Goal: Task Accomplishment & Management: Complete application form

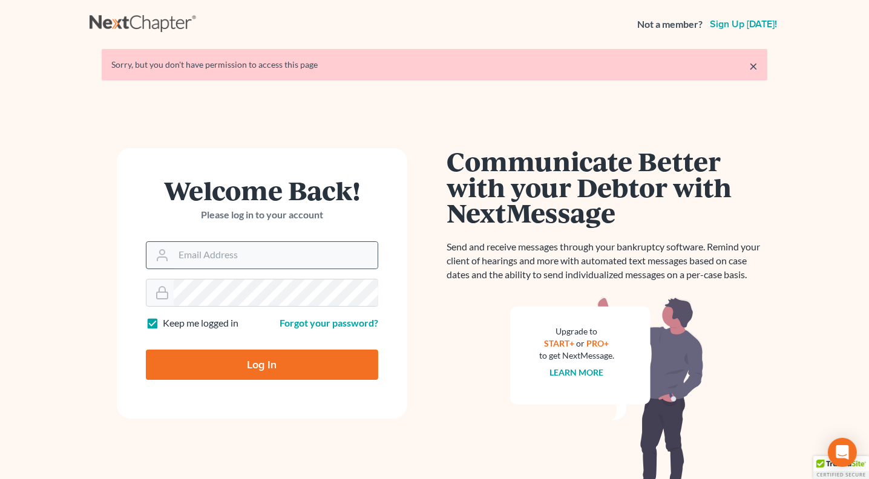
click at [192, 241] on div at bounding box center [262, 255] width 232 height 28
click at [187, 251] on input "Email Address" at bounding box center [276, 255] width 204 height 27
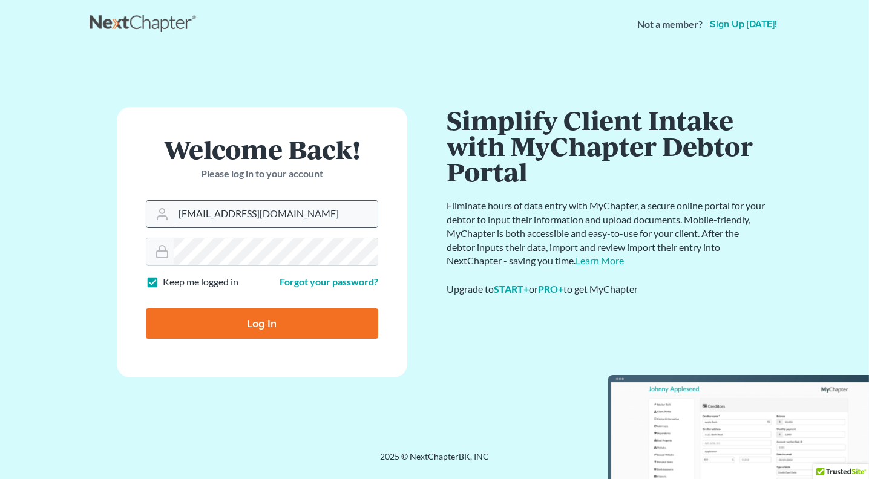
type input "[EMAIL_ADDRESS][DOMAIN_NAME]"
click at [146, 309] on input "Log In" at bounding box center [262, 324] width 232 height 30
type input "Thinking..."
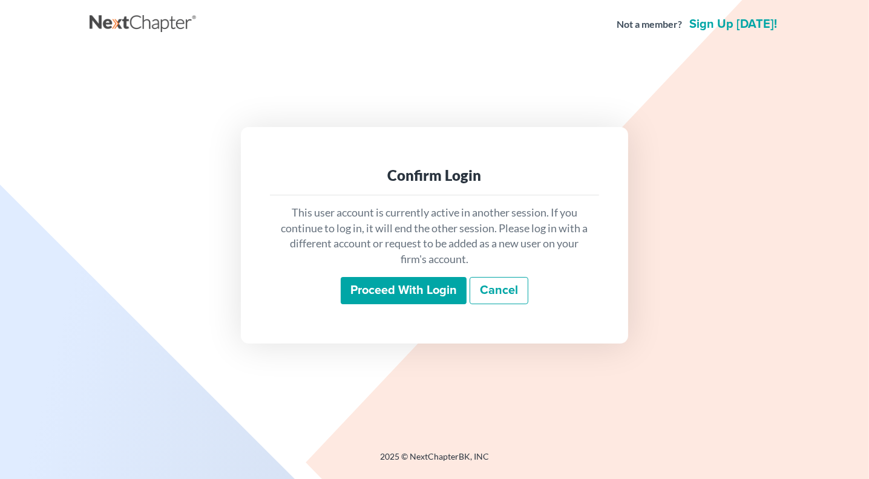
click at [391, 290] on input "Proceed with login" at bounding box center [404, 291] width 126 height 28
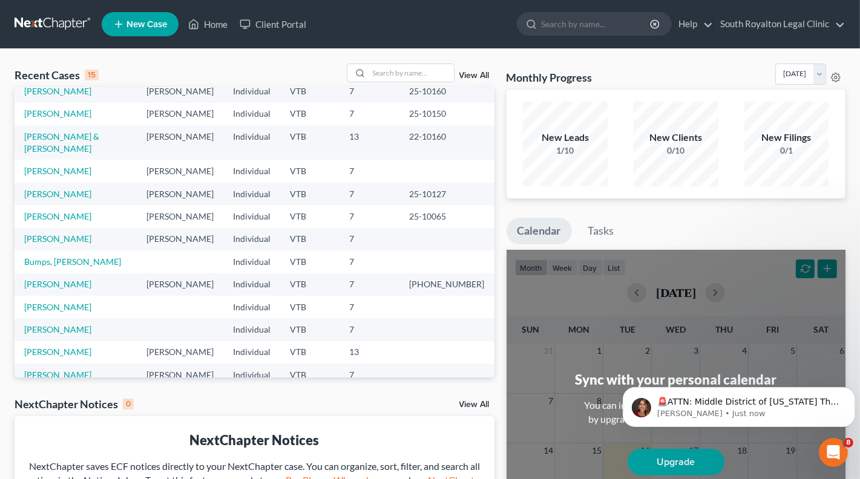
scroll to position [83, 0]
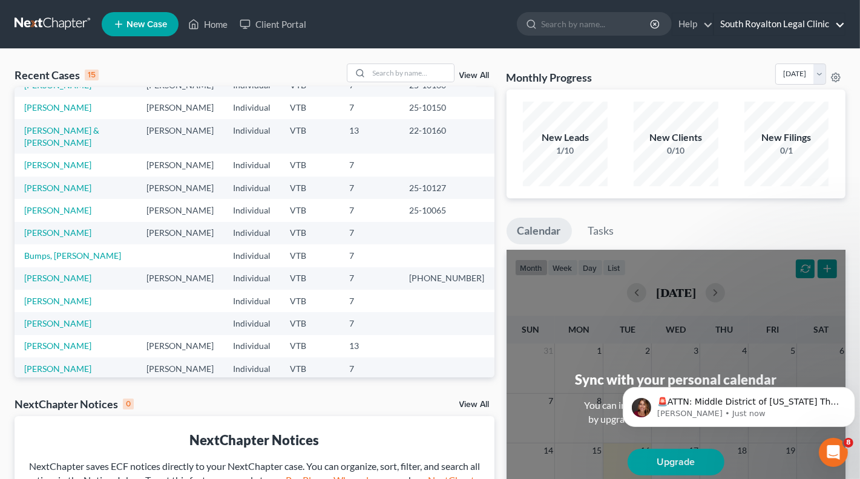
click at [844, 26] on link "South Royalton Legal Clinic" at bounding box center [779, 24] width 131 height 22
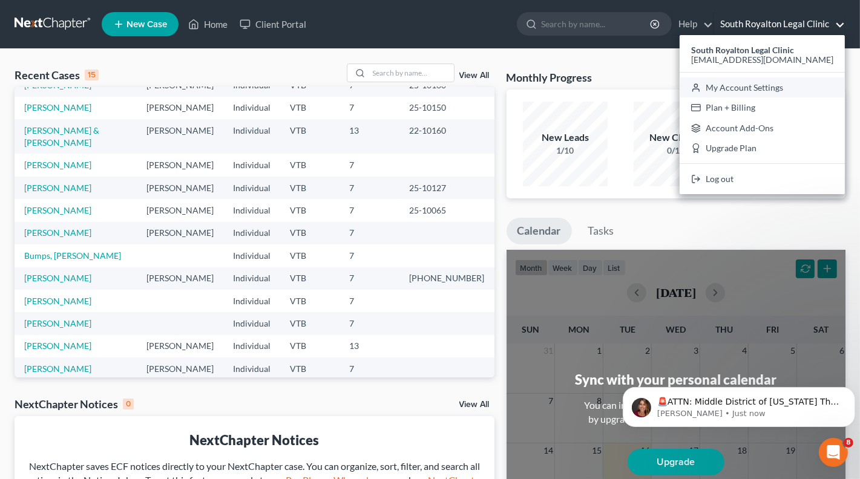
click at [769, 95] on link "My Account Settings" at bounding box center [762, 87] width 165 height 21
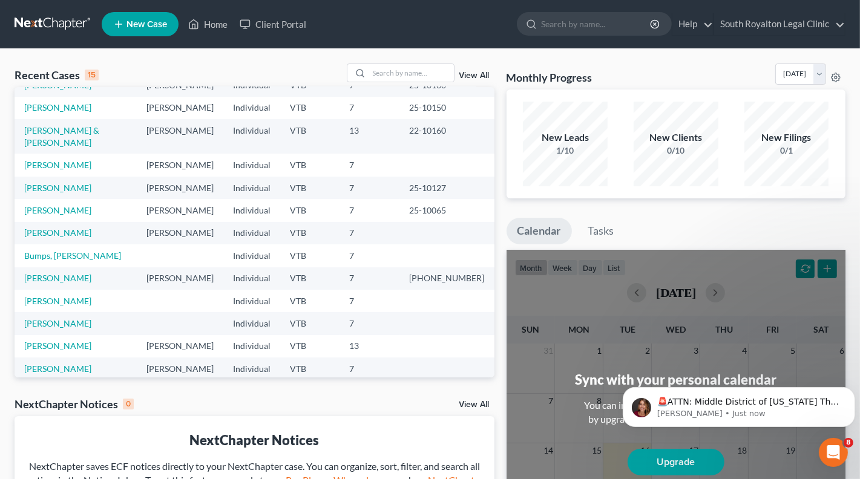
select select "82"
select select "24"
select select "49"
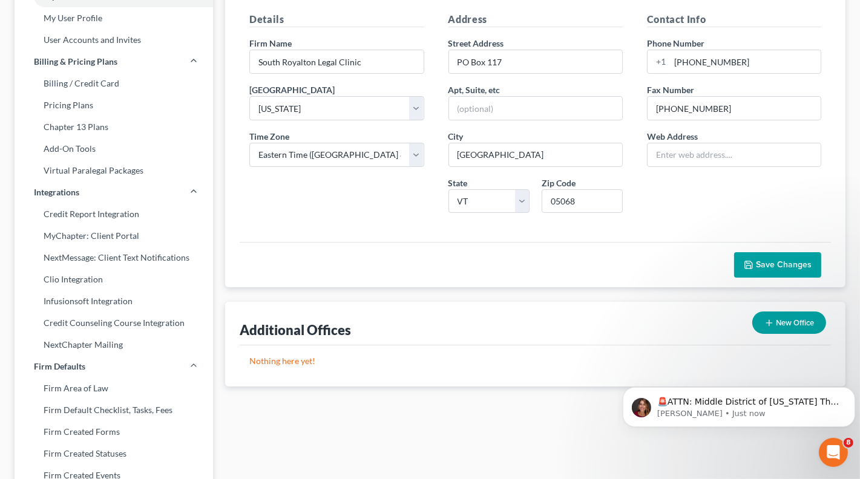
scroll to position [110, 0]
click at [69, 42] on link "User Accounts and Invites" at bounding box center [114, 40] width 198 height 22
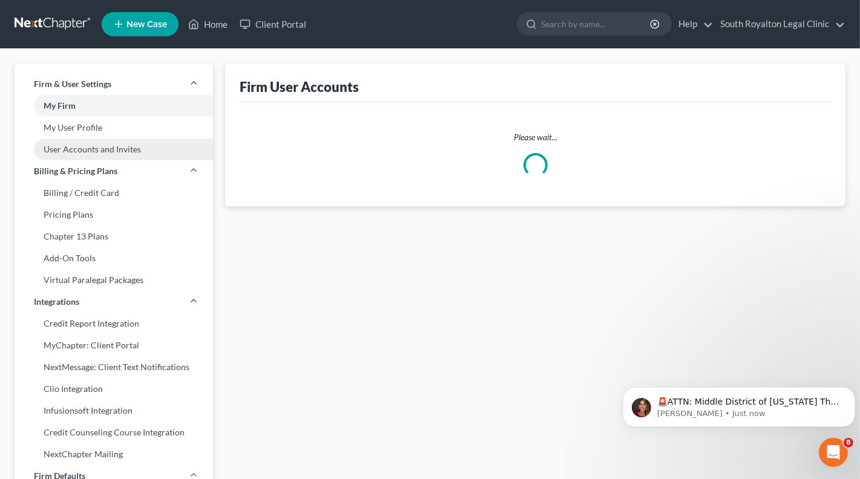
select select "0"
select select "1"
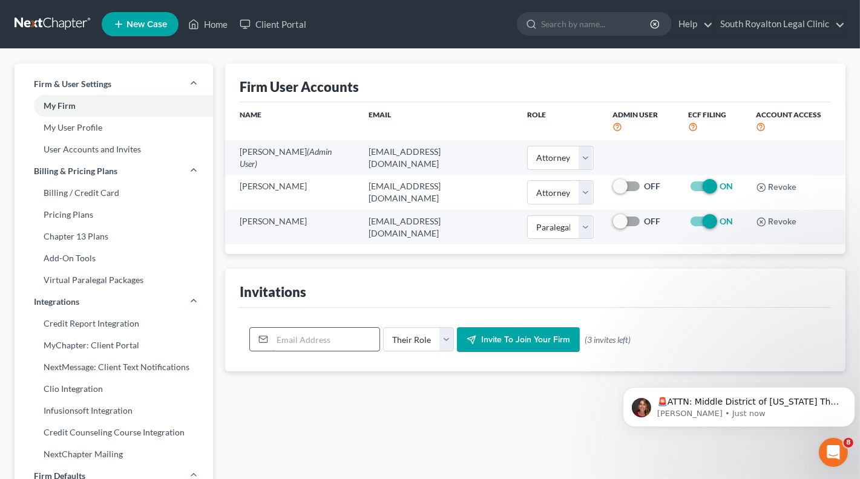
click at [320, 328] on input "email" at bounding box center [325, 339] width 107 height 23
type input "camilleking@vermontlaw.edu"
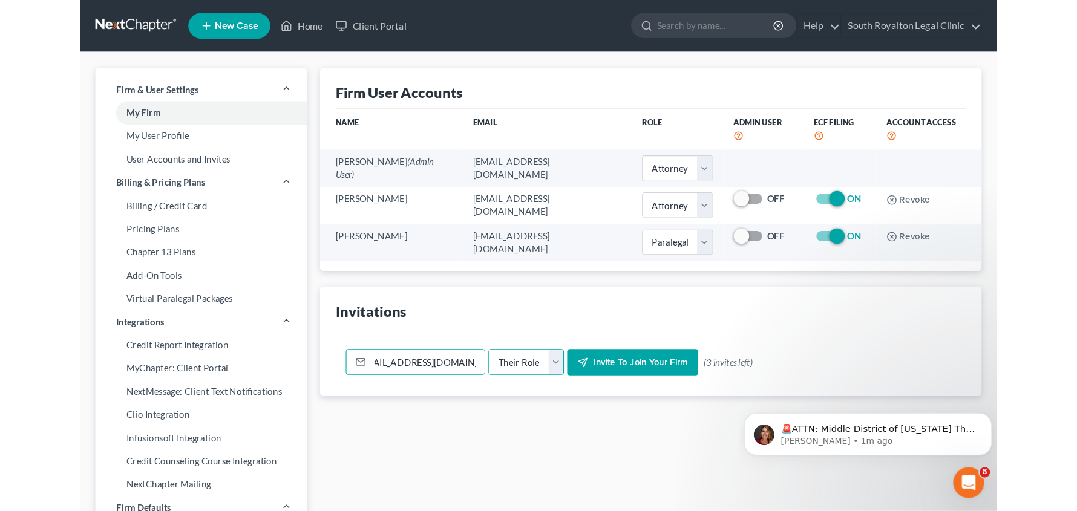
scroll to position [0, 0]
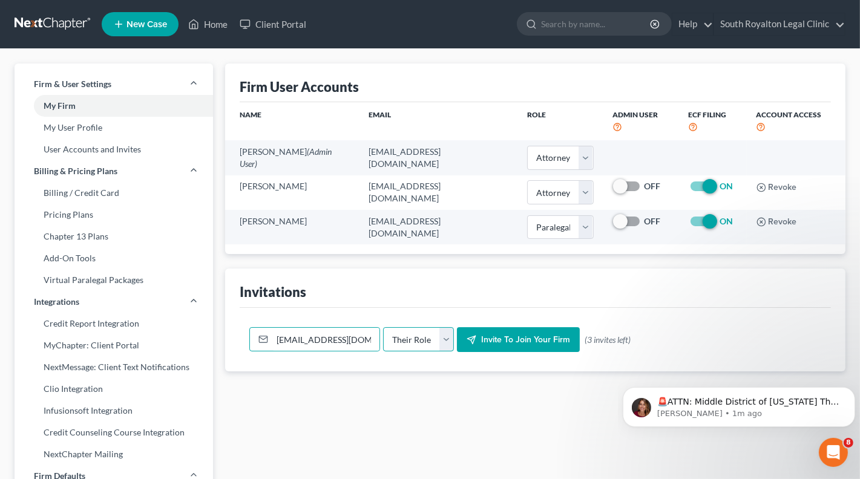
click at [445, 328] on select "Their Role Attorney Paralegal Assistant" at bounding box center [418, 339] width 71 height 24
select select "paralegal"
click at [383, 327] on select "Their Role Attorney Paralegal Assistant" at bounding box center [418, 339] width 71 height 24
click at [522, 335] on span "Invite to join your firm" at bounding box center [525, 340] width 89 height 10
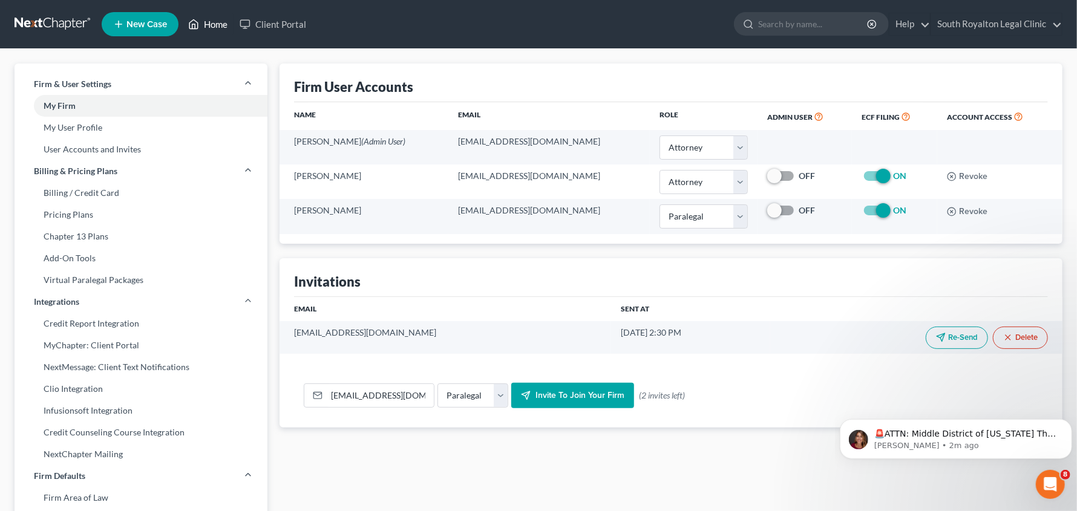
click at [208, 27] on link "Home" at bounding box center [207, 24] width 51 height 22
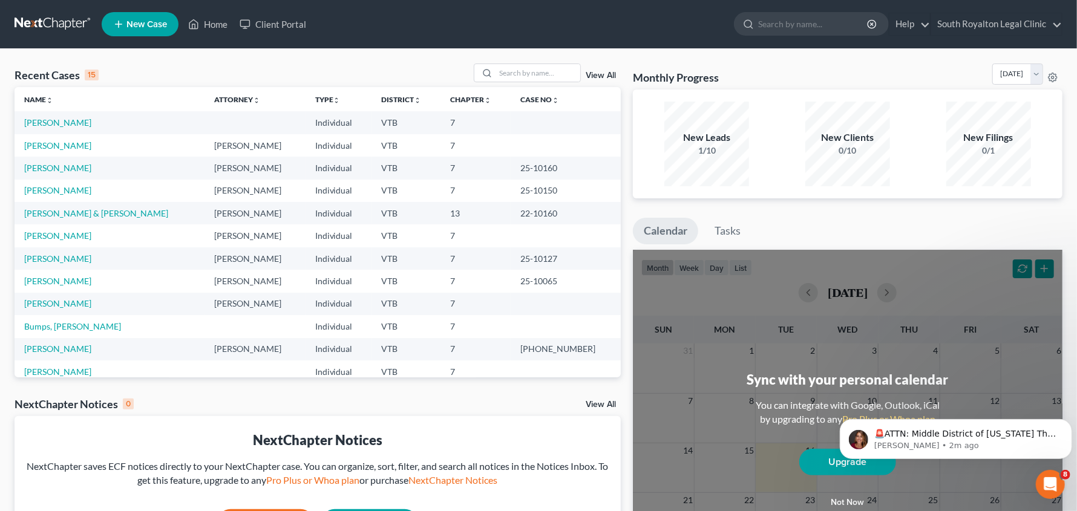
click at [134, 23] on span "New Case" at bounding box center [146, 24] width 41 height 9
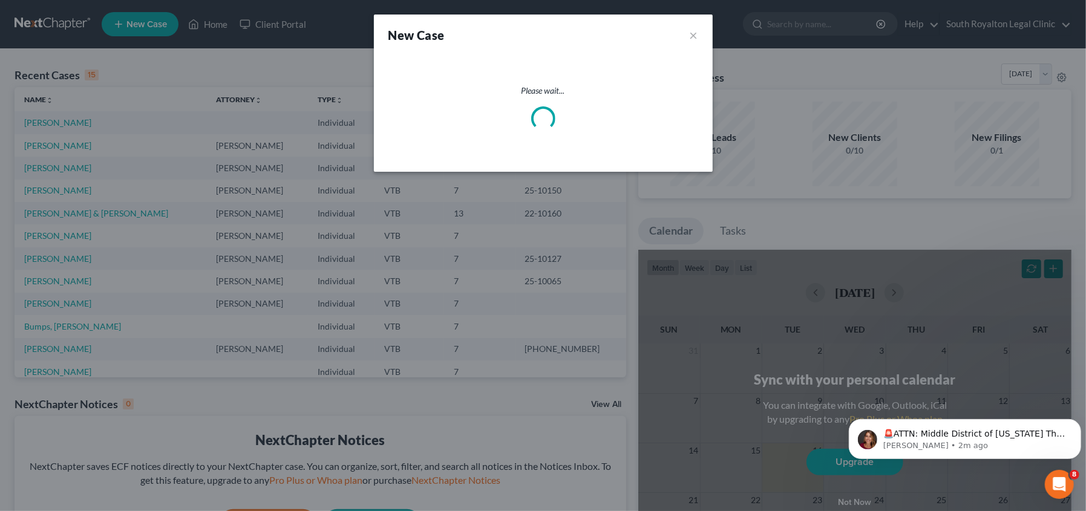
select select "82"
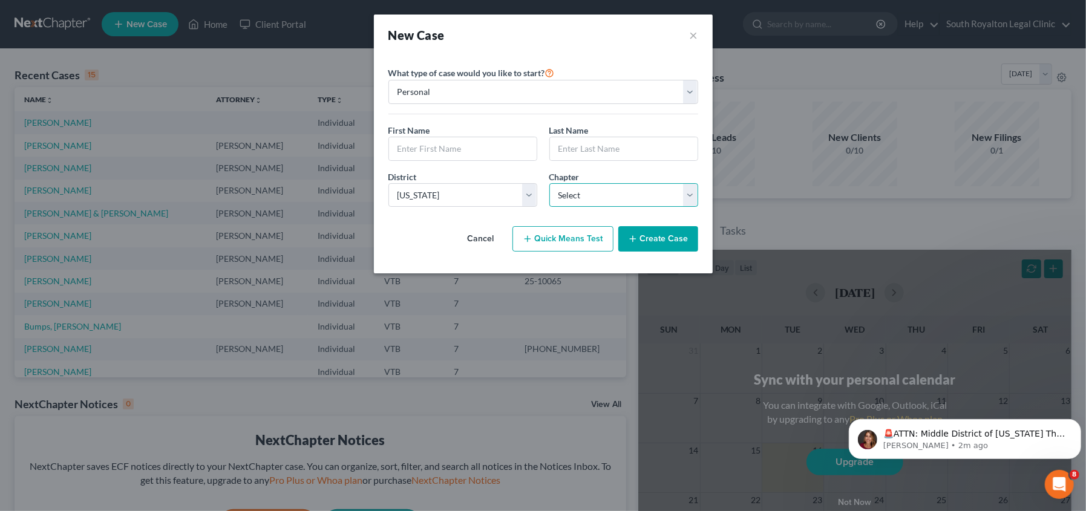
click at [686, 198] on select "Select 7 11 12 13" at bounding box center [623, 195] width 149 height 24
click at [545, 126] on div "Last Name *" at bounding box center [623, 142] width 161 height 37
click at [690, 30] on button "×" at bounding box center [694, 35] width 8 height 17
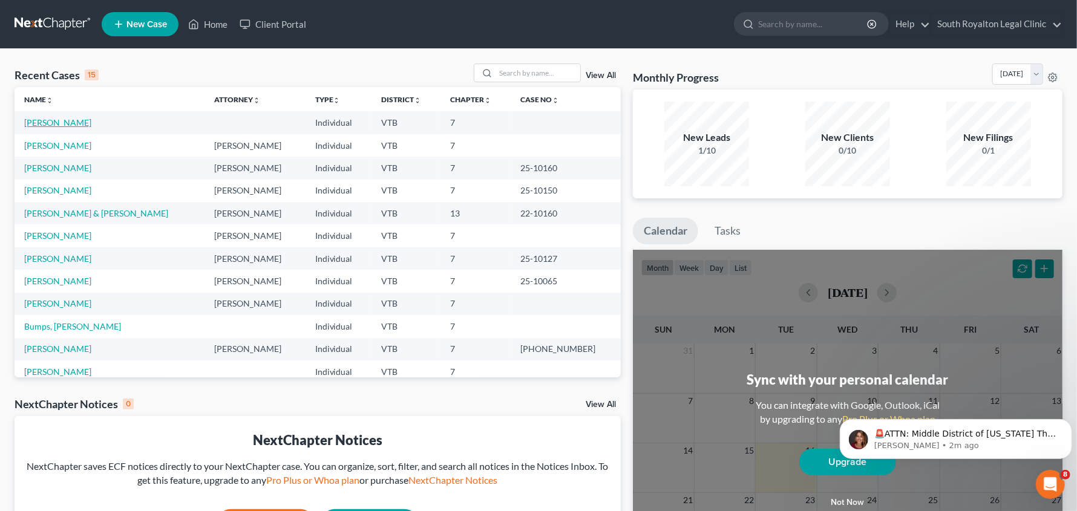
click at [60, 117] on link "Hanlon, Timothy" at bounding box center [57, 122] width 67 height 10
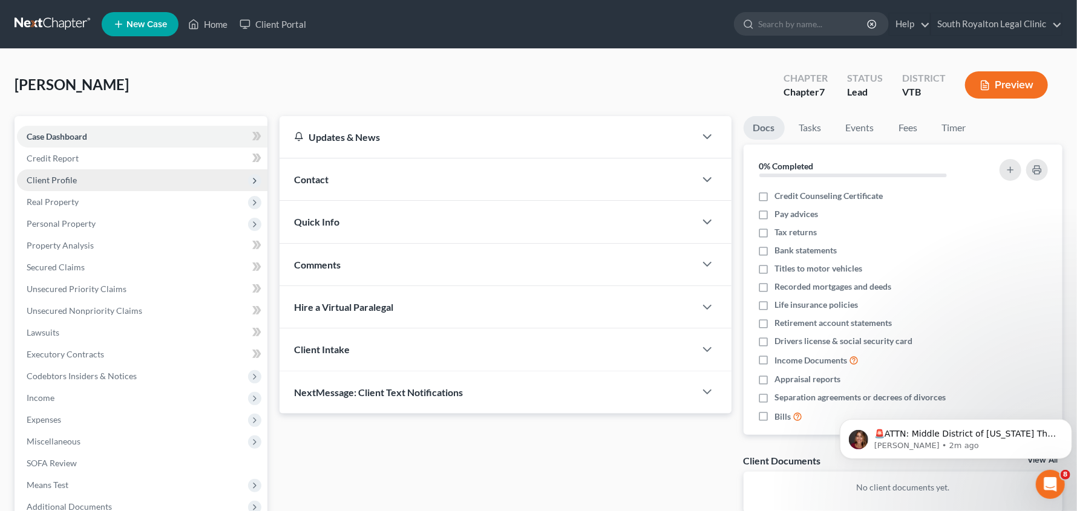
click at [51, 175] on span "Client Profile" at bounding box center [52, 180] width 50 height 10
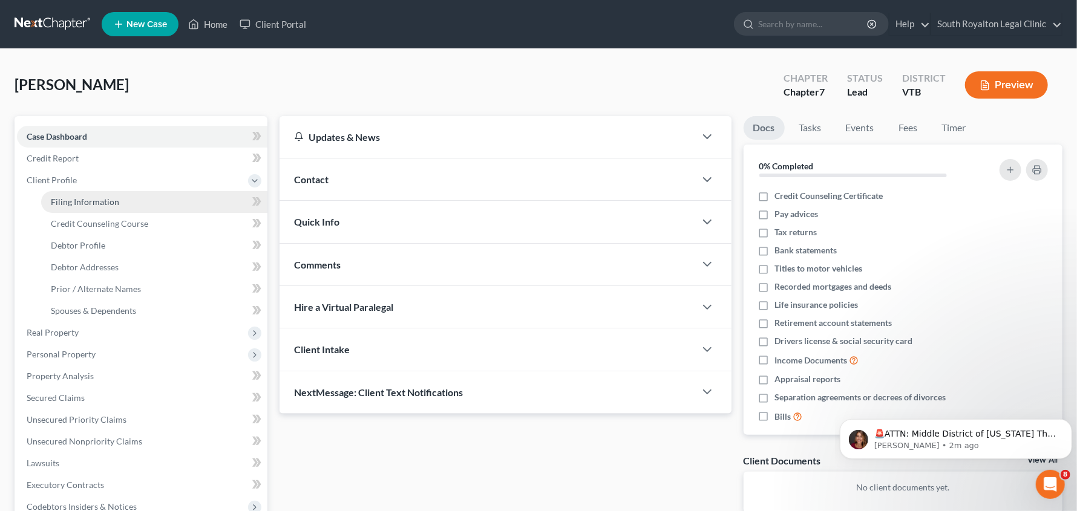
click at [78, 210] on link "Filing Information" at bounding box center [154, 202] width 226 height 22
select select "1"
select select "0"
select select "82"
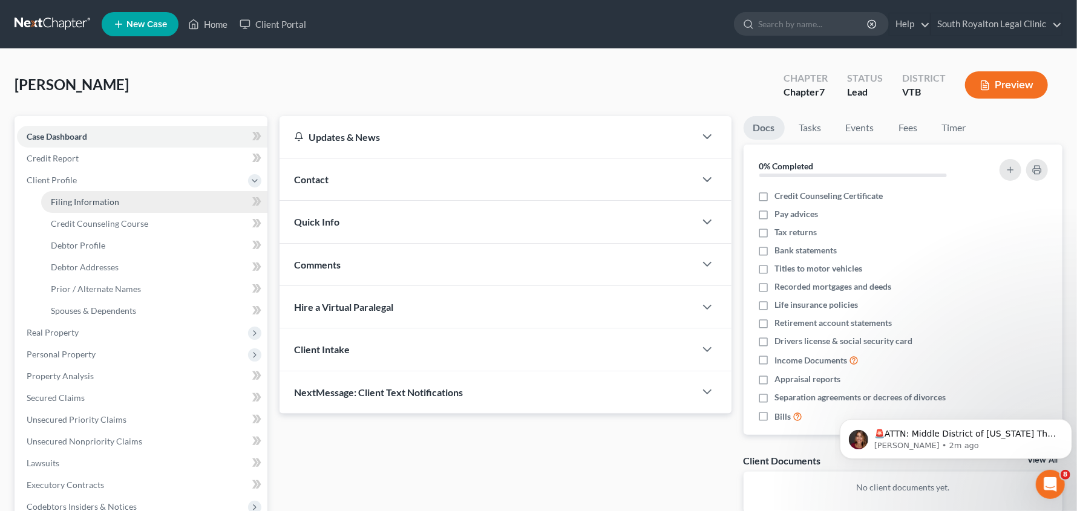
select select "49"
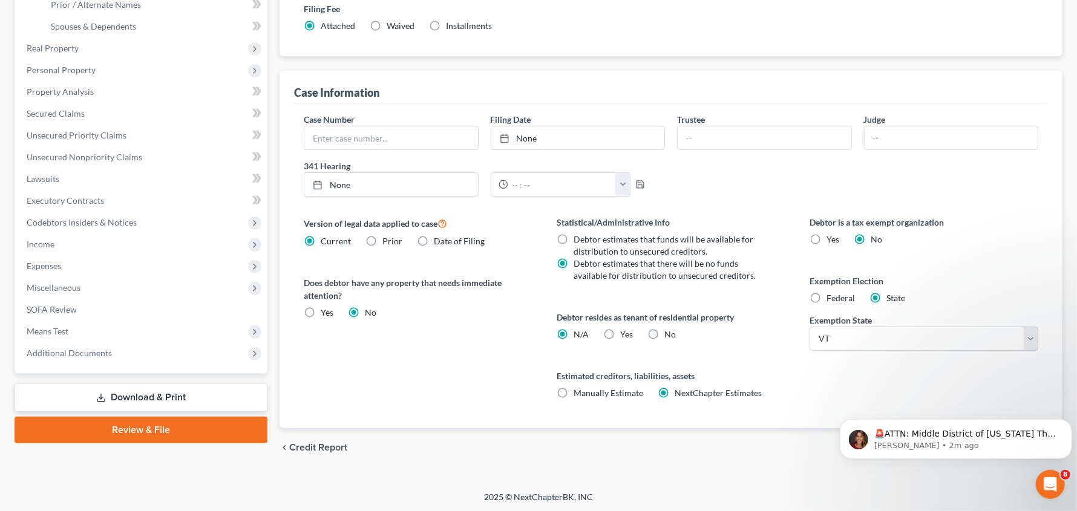
scroll to position [285, 0]
click at [868, 421] on icon "Dismiss notification" at bounding box center [1068, 422] width 7 height 7
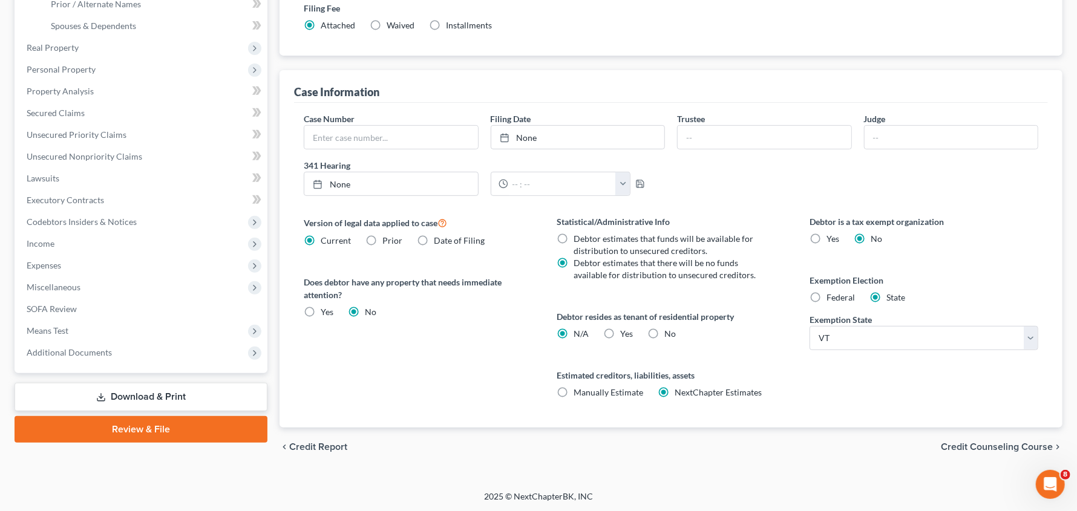
click at [868, 446] on span "Credit Counseling Course" at bounding box center [997, 447] width 112 height 10
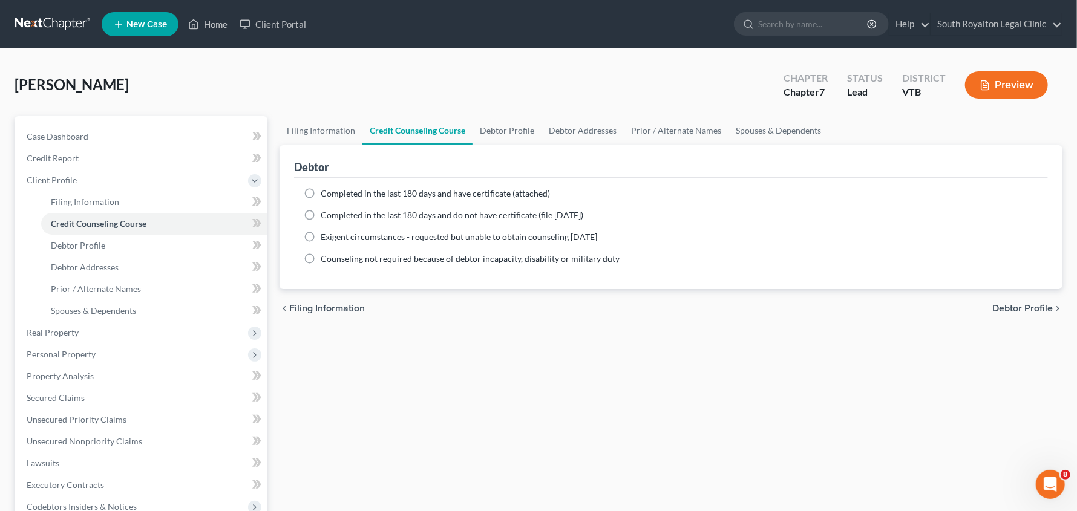
click at [868, 306] on span "Debtor Profile" at bounding box center [1022, 309] width 61 height 10
select select "0"
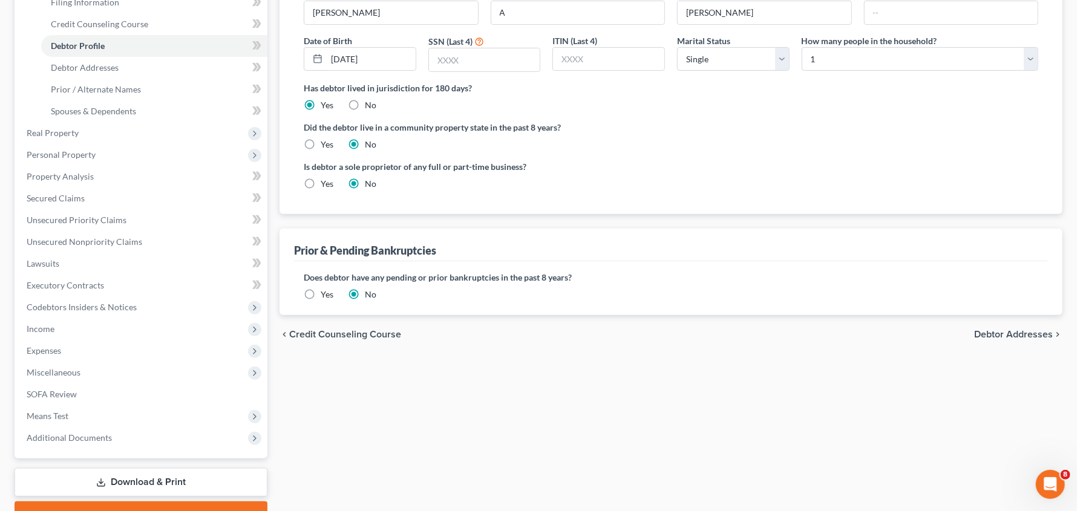
scroll to position [205, 0]
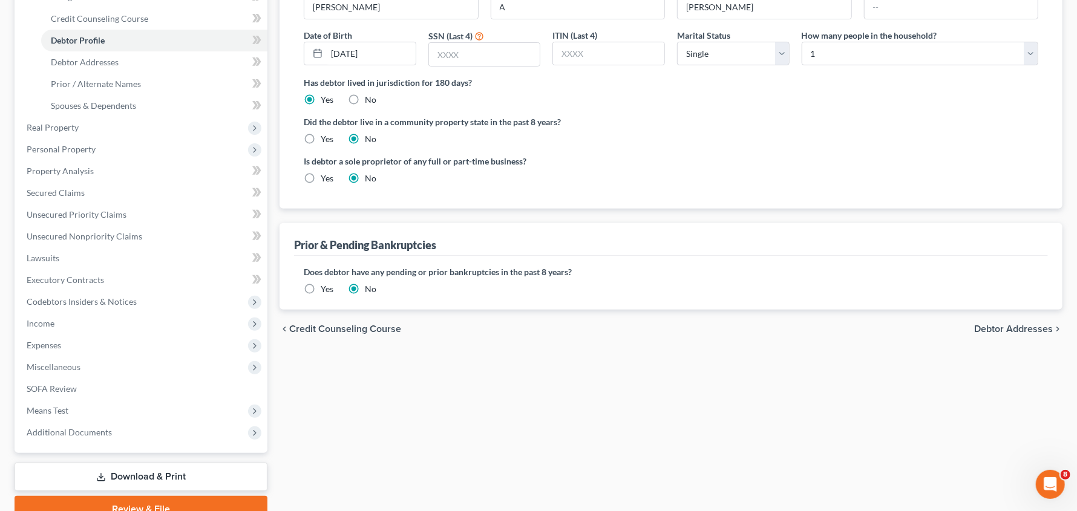
click at [868, 331] on span "Debtor Addresses" at bounding box center [1013, 329] width 79 height 10
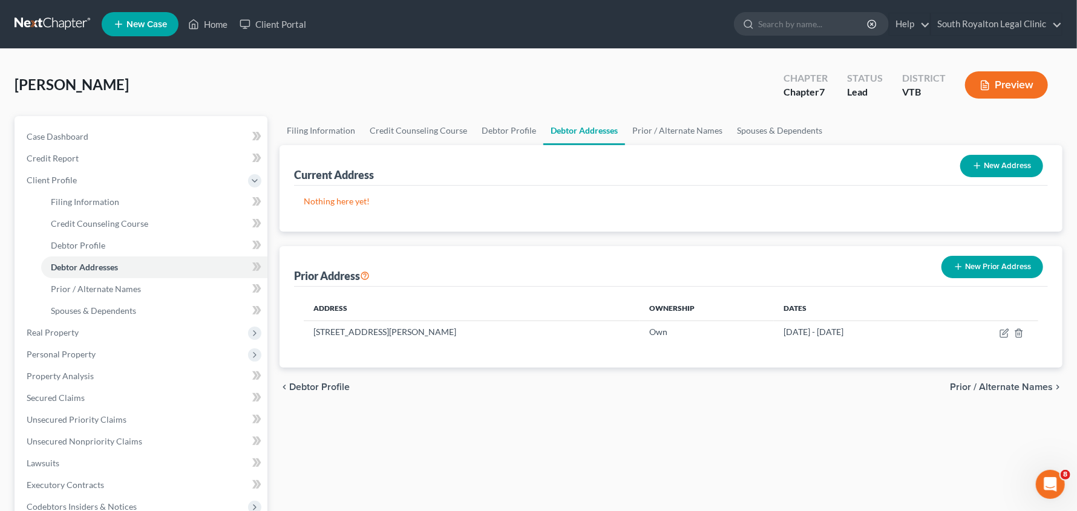
click at [868, 384] on span "Prior / Alternate Names" at bounding box center [1001, 387] width 103 height 10
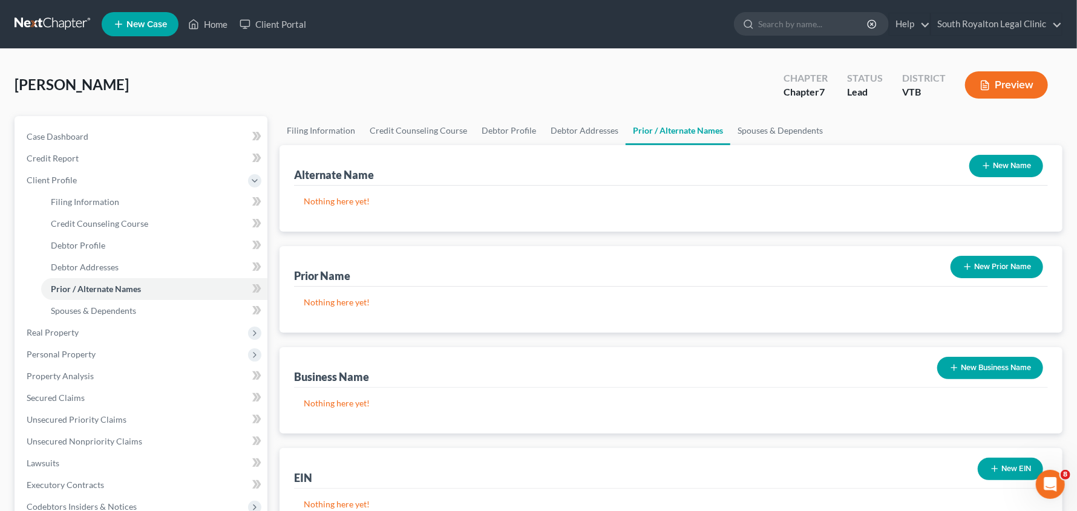
click at [868, 384] on div "Business Name New Business Name" at bounding box center [671, 367] width 754 height 41
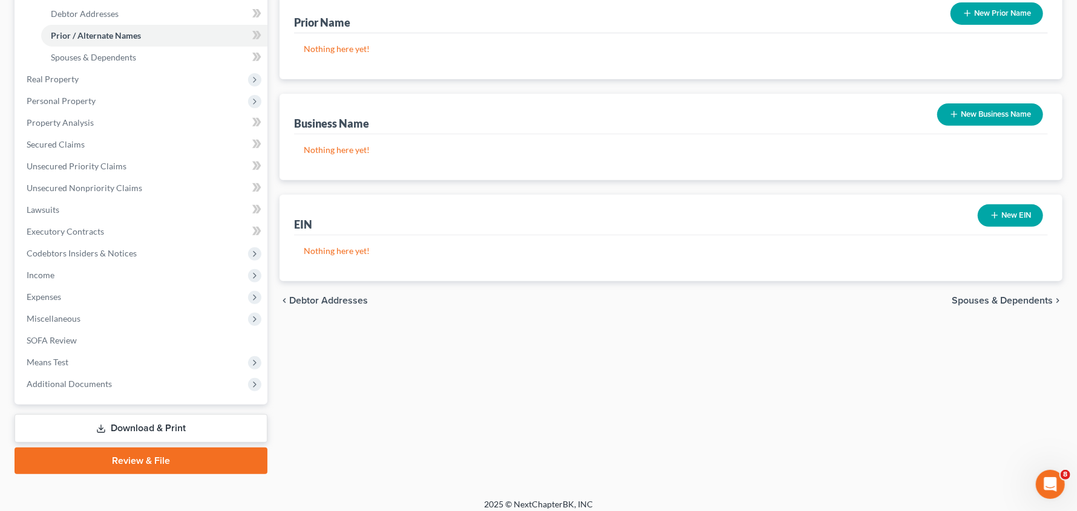
scroll to position [258, 0]
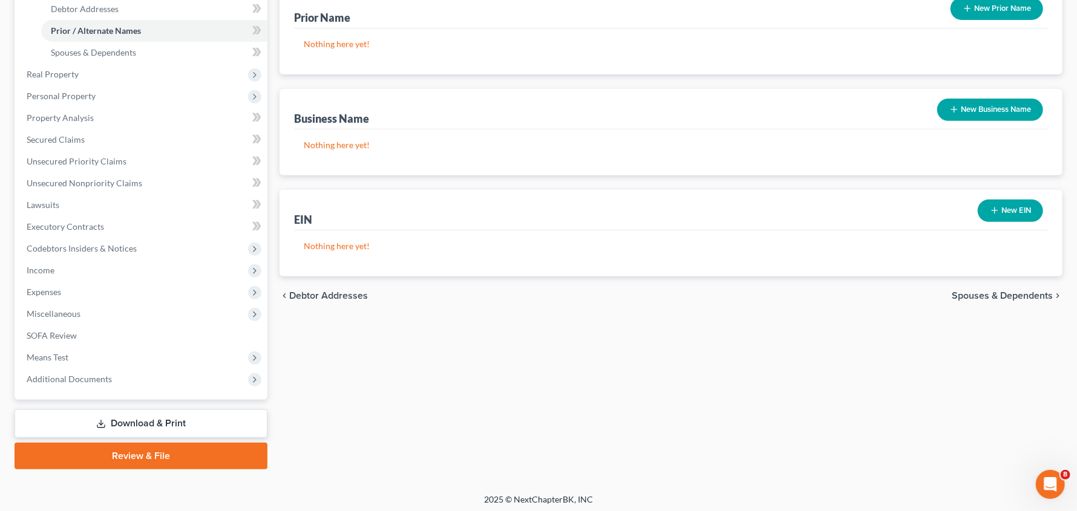
click at [868, 292] on span "Spouses & Dependents" at bounding box center [1002, 296] width 101 height 10
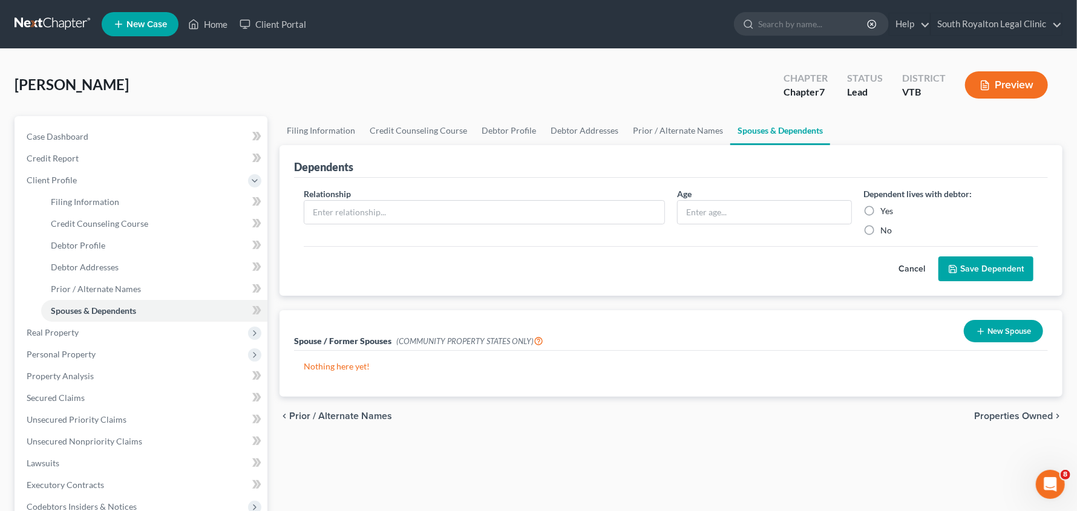
click at [868, 418] on span "Properties Owned" at bounding box center [1013, 417] width 79 height 10
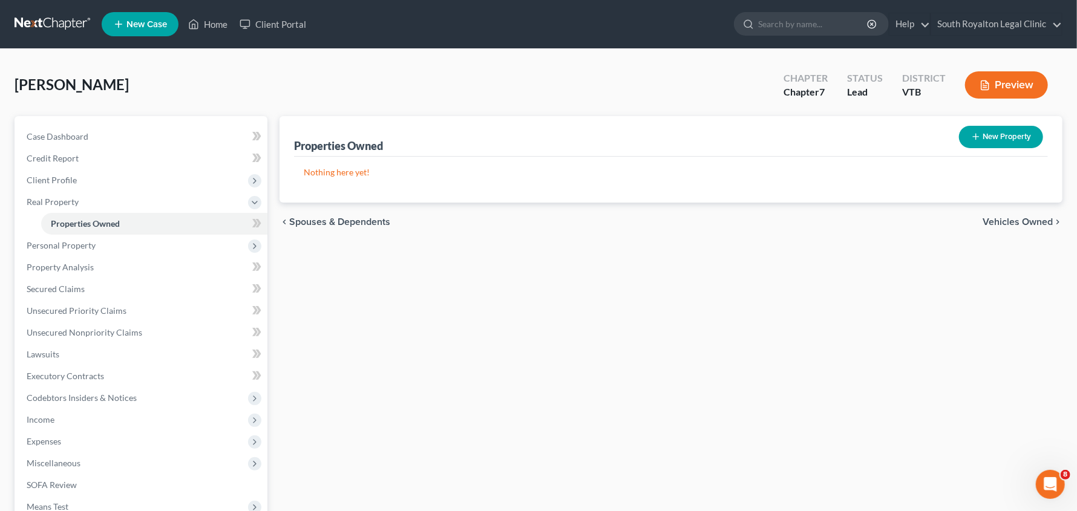
click at [868, 225] on span "Vehicles Owned" at bounding box center [1018, 222] width 70 height 10
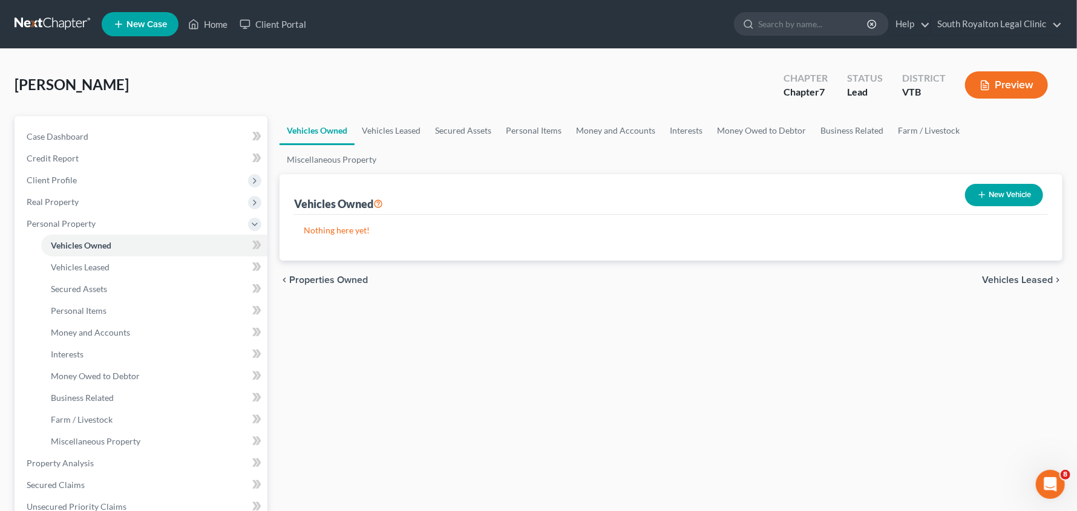
click at [868, 280] on span "Vehicles Leased" at bounding box center [1017, 280] width 71 height 10
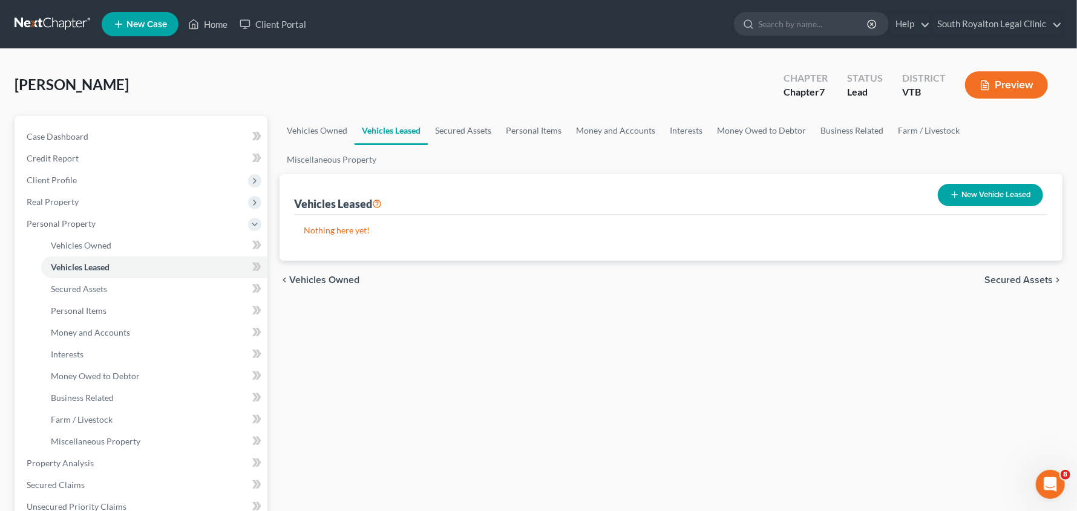
click at [868, 280] on span "Secured Assets" at bounding box center [1019, 280] width 68 height 10
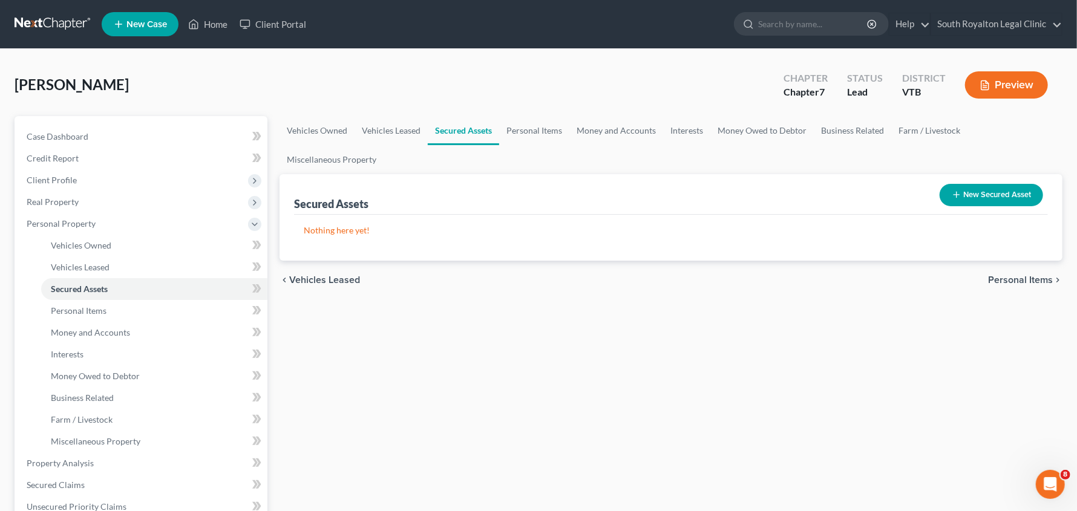
click at [868, 280] on span "Personal Items" at bounding box center [1020, 280] width 65 height 10
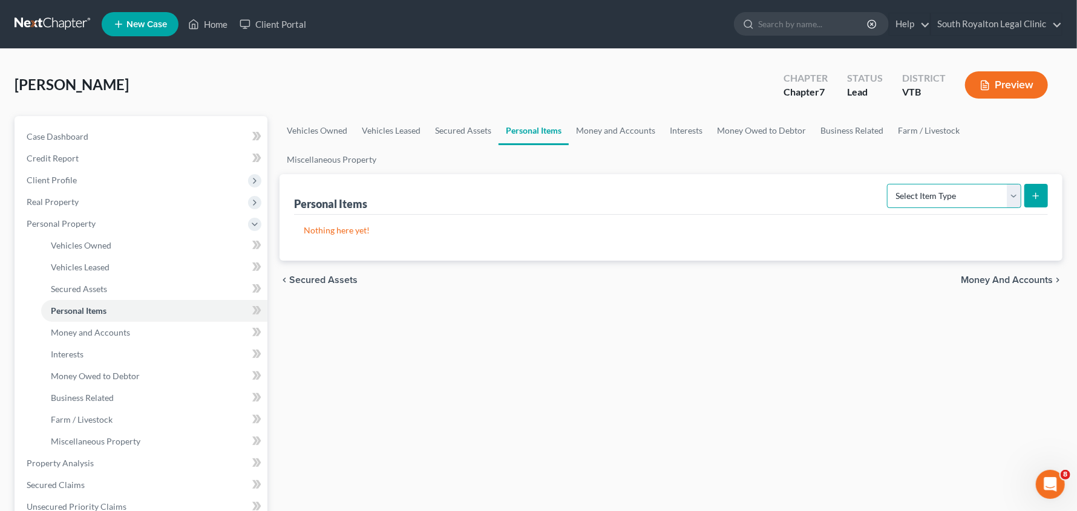
click at [868, 192] on select "Select Item Type Clothing Collectibles Of Value Electronics Firearms Household …" at bounding box center [954, 196] width 134 height 24
click at [758, 280] on div "chevron_left Secured Assets Money and Accounts chevron_right" at bounding box center [671, 280] width 783 height 39
